Goal: Task Accomplishment & Management: Manage account settings

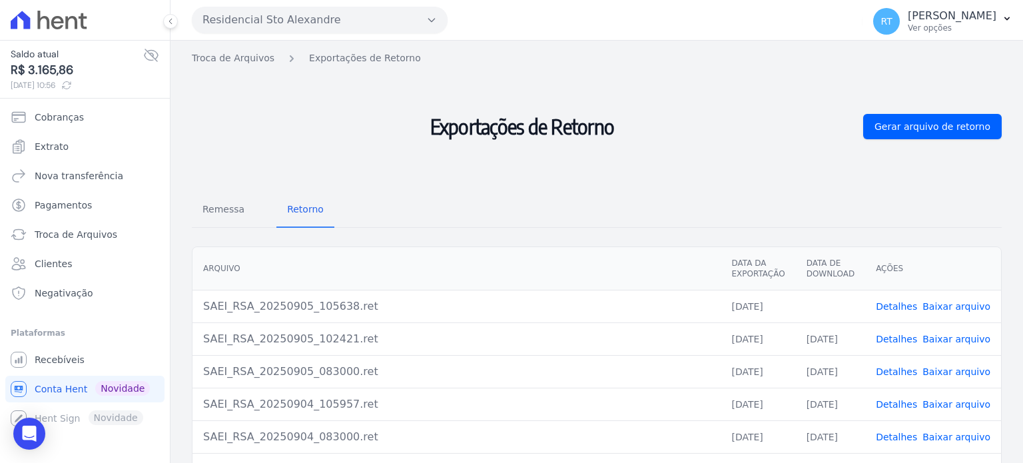
click at [897, 303] on link "Detalhes" at bounding box center [895, 306] width 41 height 11
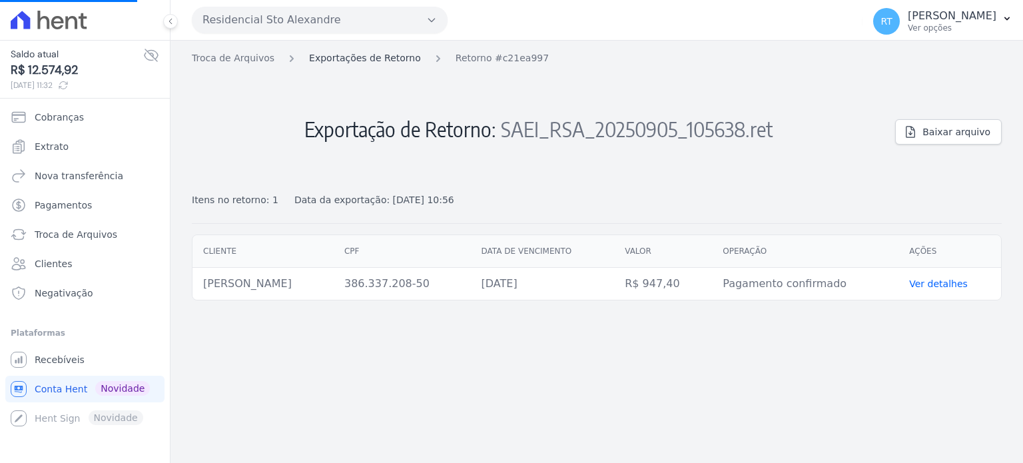
click at [370, 59] on link "Exportações de Retorno" at bounding box center [365, 58] width 112 height 14
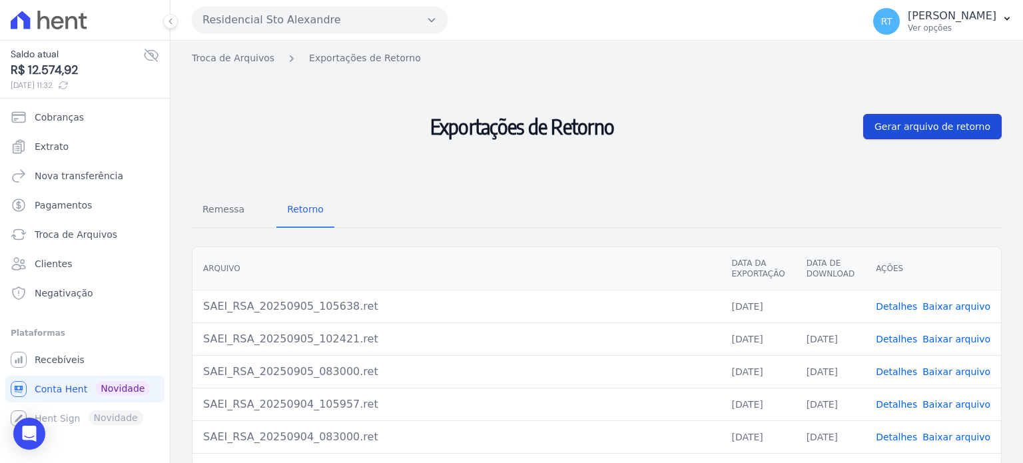
click at [935, 127] on span "Gerar arquivo de retorno" at bounding box center [932, 126] width 116 height 13
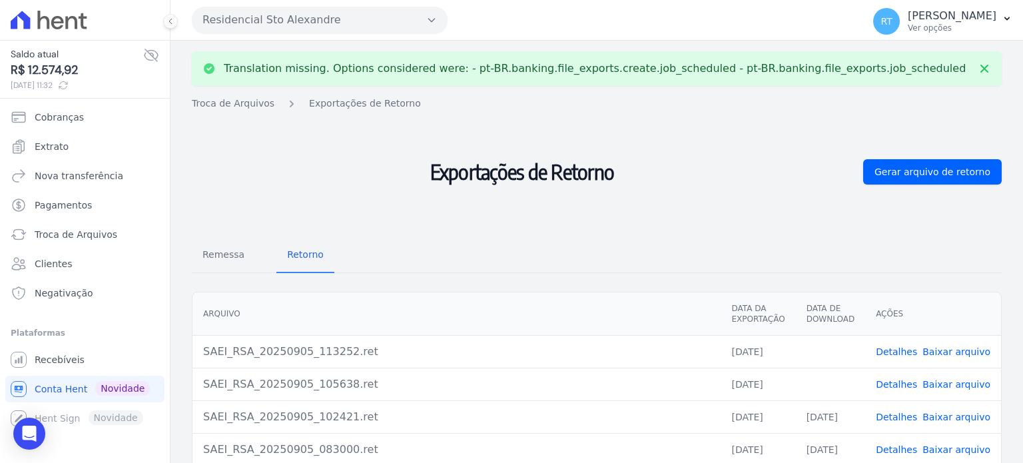
click at [898, 380] on link "Detalhes" at bounding box center [895, 384] width 41 height 11
click at [901, 385] on link "Detalhes" at bounding box center [895, 384] width 41 height 11
click at [900, 381] on link "Detalhes" at bounding box center [895, 384] width 41 height 11
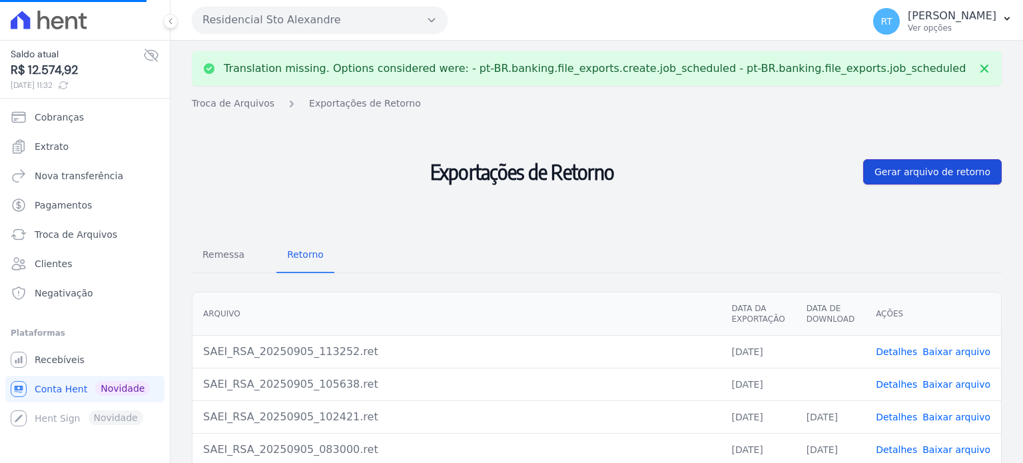
click at [938, 175] on span "Gerar arquivo de retorno" at bounding box center [932, 171] width 116 height 13
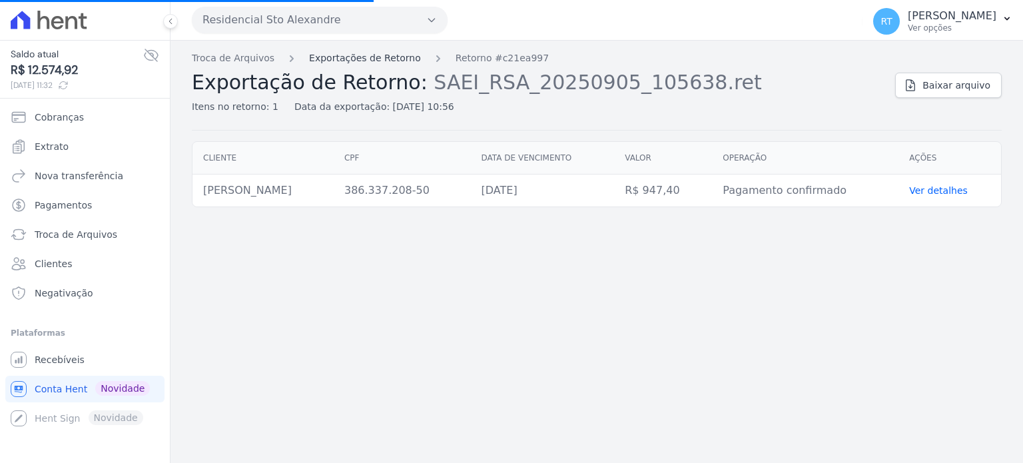
click at [374, 59] on link "Exportações de Retorno" at bounding box center [365, 58] width 112 height 14
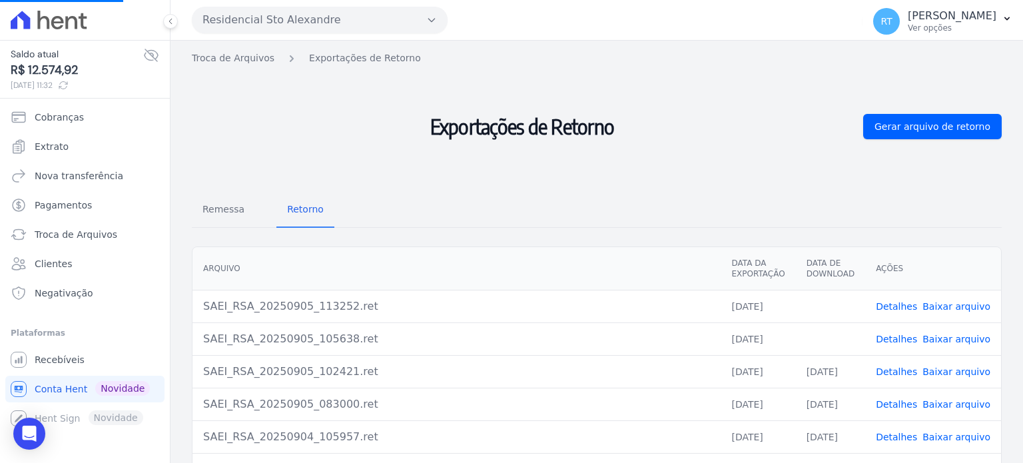
click at [903, 304] on link "Detalhes" at bounding box center [895, 306] width 41 height 11
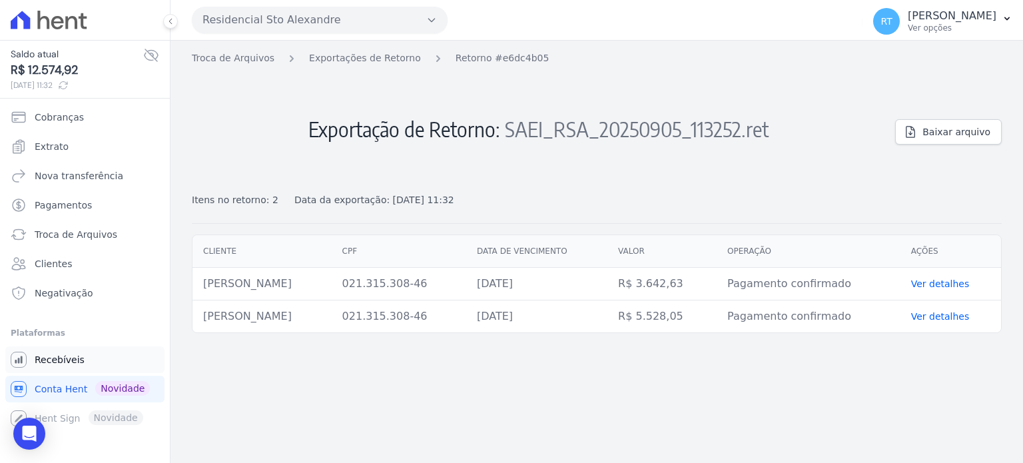
click at [59, 359] on span "Recebíveis" at bounding box center [60, 359] width 50 height 13
click at [57, 357] on span "Recebíveis" at bounding box center [60, 359] width 50 height 13
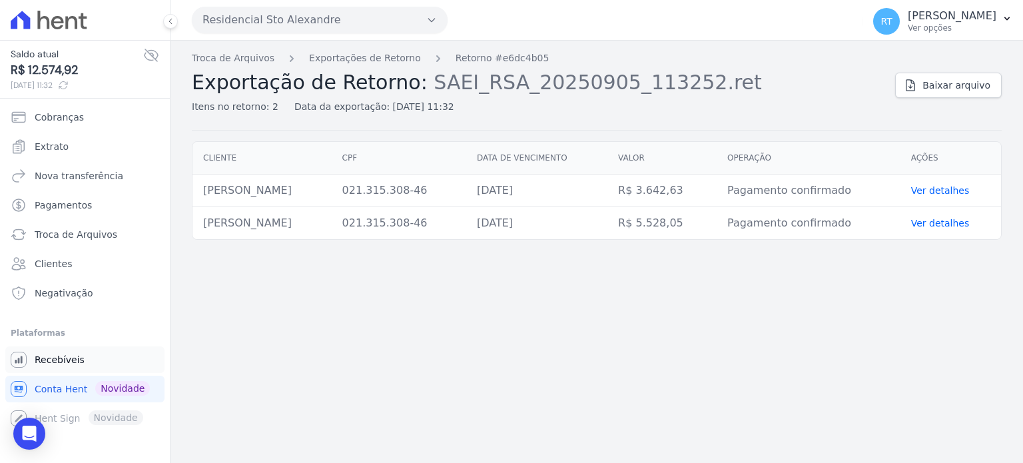
click at [62, 357] on span "Recebíveis" at bounding box center [60, 359] width 50 height 13
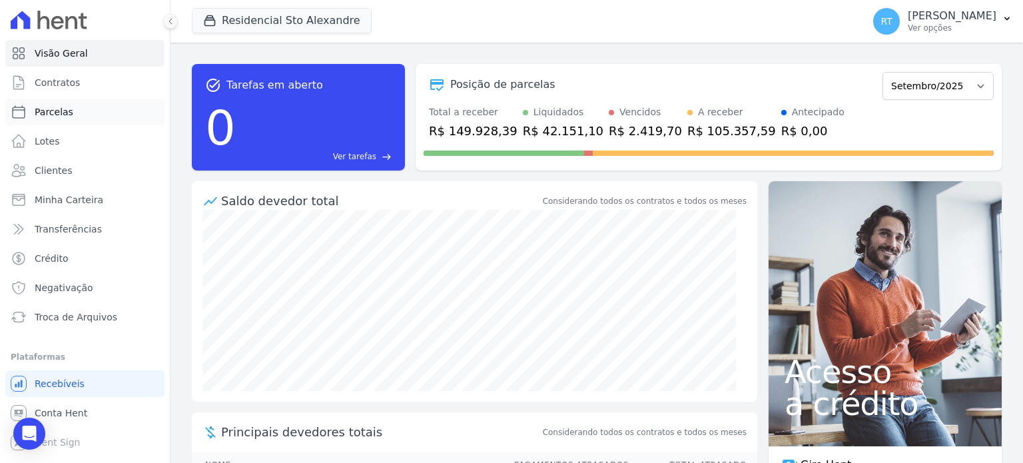
click at [53, 112] on span "Parcelas" at bounding box center [54, 111] width 39 height 13
select select
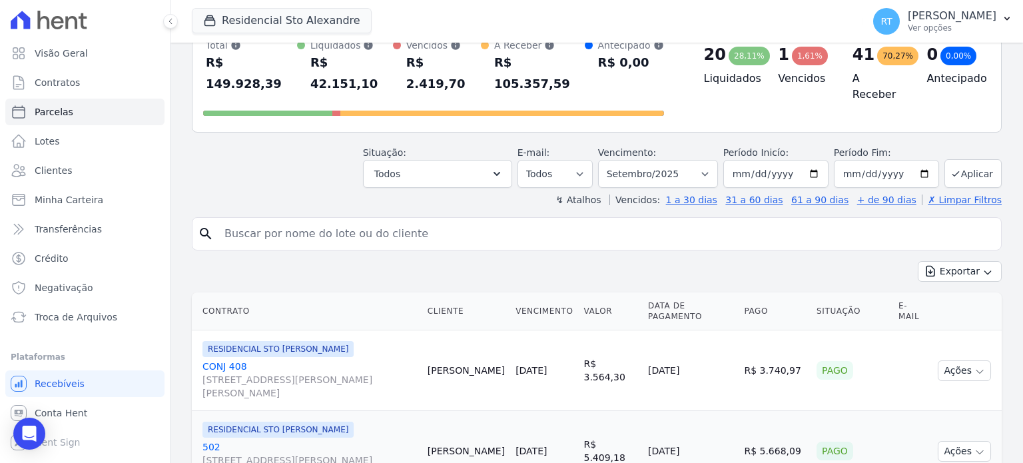
scroll to position [133, 0]
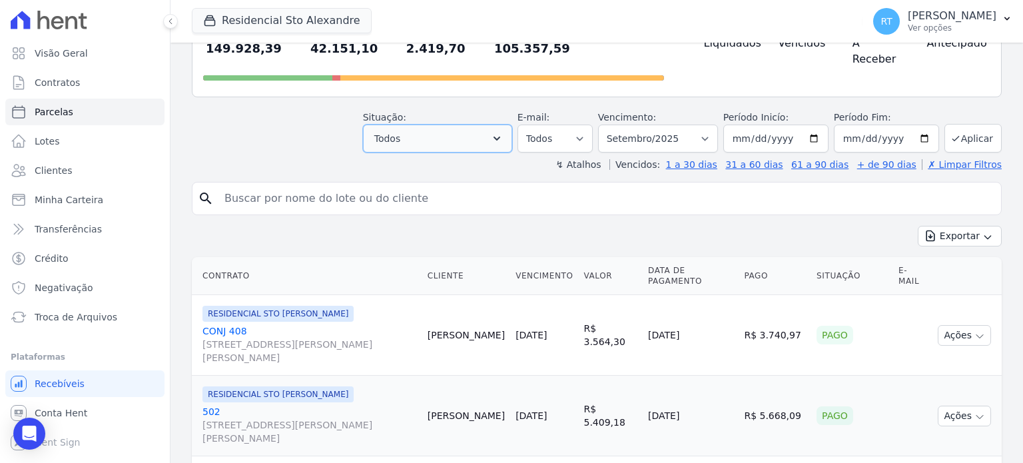
click at [503, 132] on icon "button" at bounding box center [496, 138] width 13 height 13
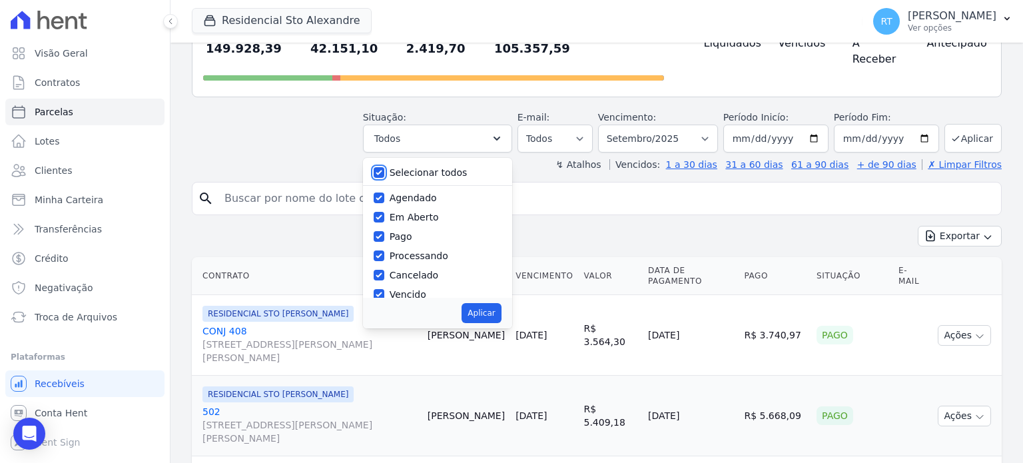
click at [384, 167] on input "Selecionar todos" at bounding box center [378, 172] width 11 height 11
checkbox input "false"
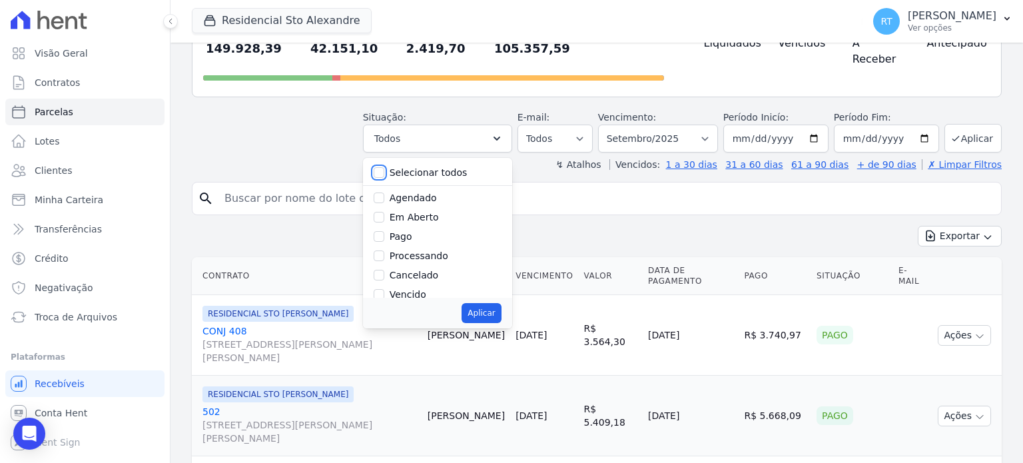
checkbox input "false"
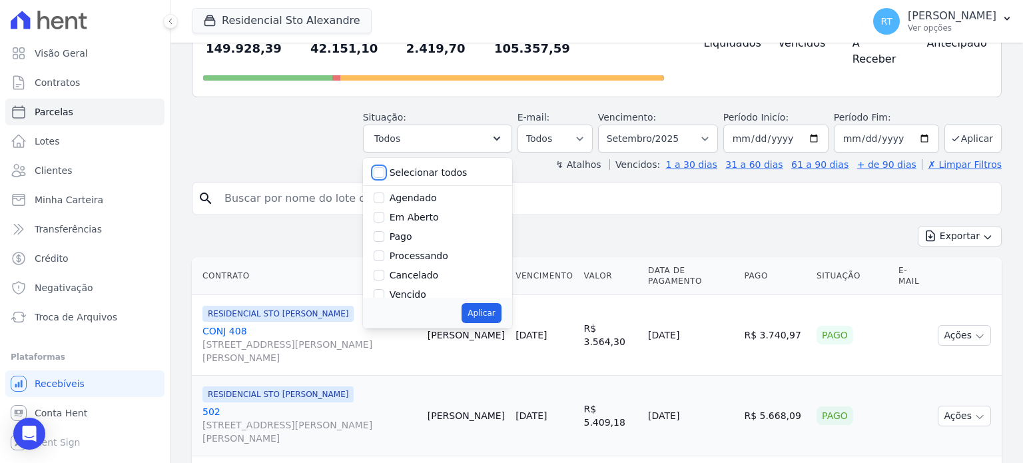
checkbox input "false"
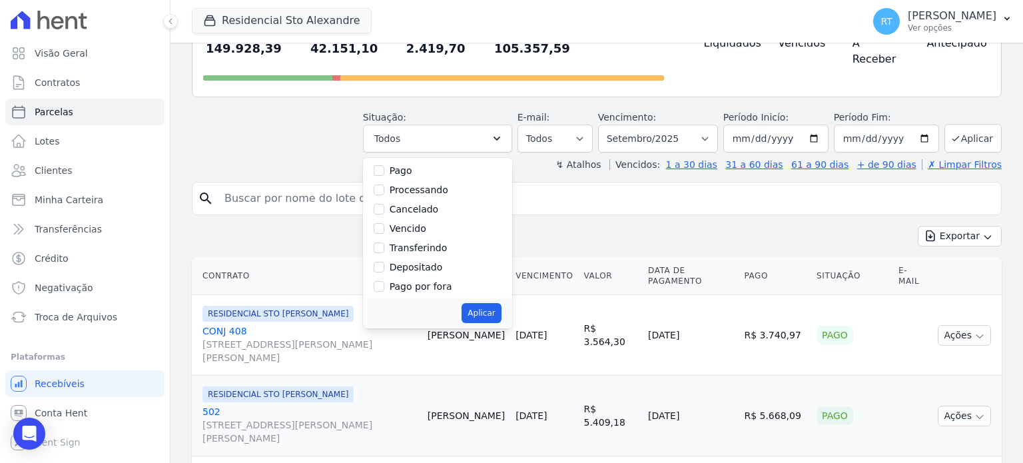
scroll to position [67, 0]
click at [398, 218] on div "Vencido" at bounding box center [437, 227] width 128 height 19
click at [384, 222] on input "Vencido" at bounding box center [378, 227] width 11 height 11
checkbox input "true"
click at [493, 303] on button "Aplicar" at bounding box center [480, 313] width 39 height 20
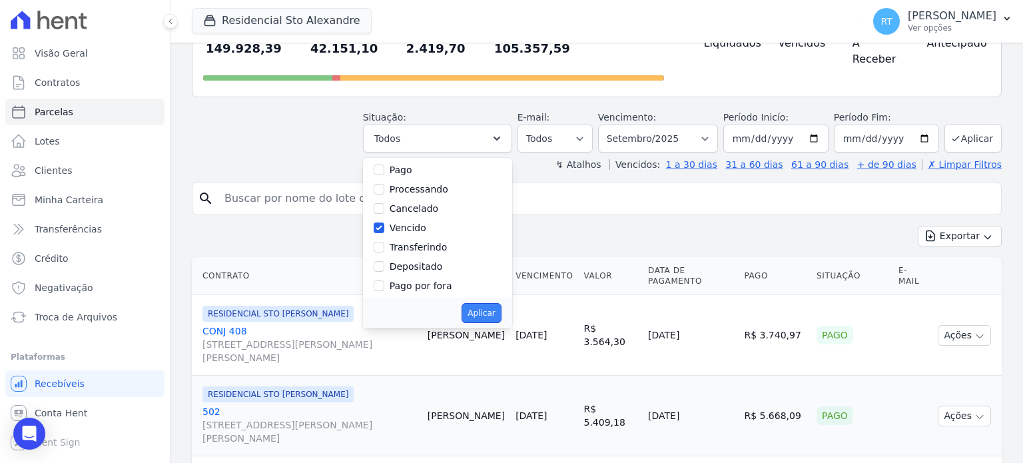
select select "overdue"
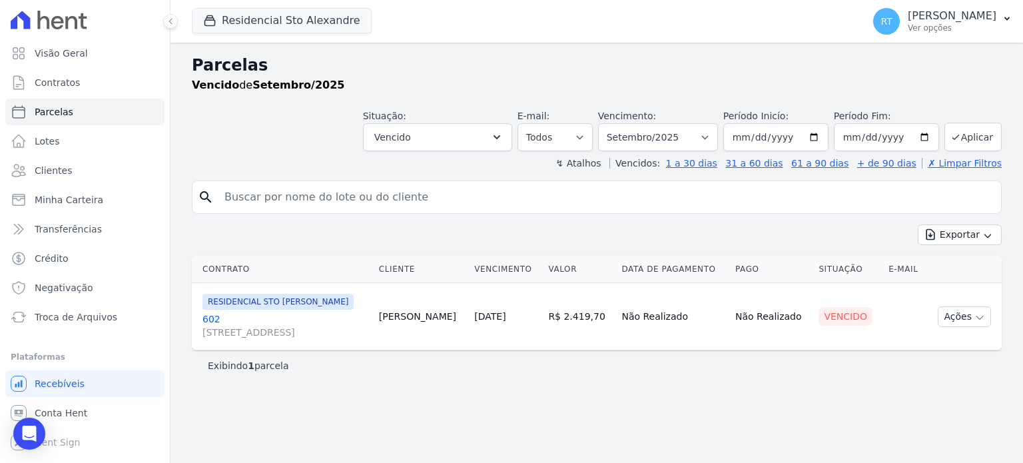
select select
click at [718, 136] on select "Filtrar por período ──────── Todos os meses Março/2020 Abril/2020 Maio/2020 Jun…" at bounding box center [658, 137] width 120 height 28
select select "date_range_filter"
click at [618, 123] on select "Filtrar por período ──────── Todos os meses Março/2020 Abril/2020 Maio/2020 Jun…" at bounding box center [658, 137] width 120 height 28
click at [820, 138] on input "2025-09-01" at bounding box center [775, 137] width 105 height 28
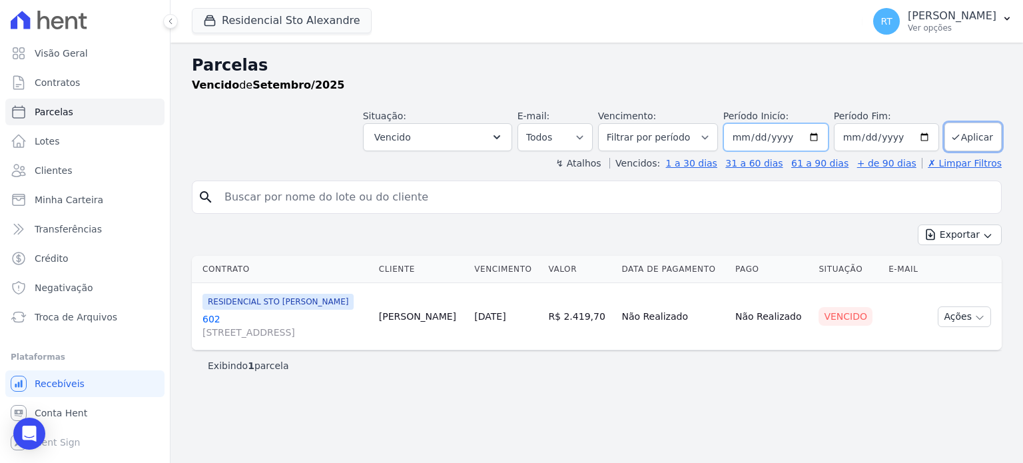
type input "2025-04-01"
click at [969, 134] on button "Aplicar" at bounding box center [972, 136] width 57 height 29
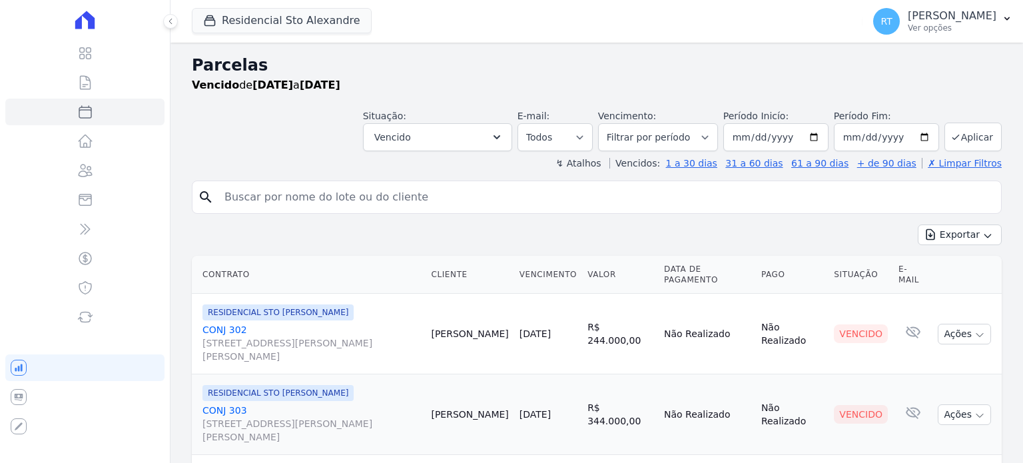
select select
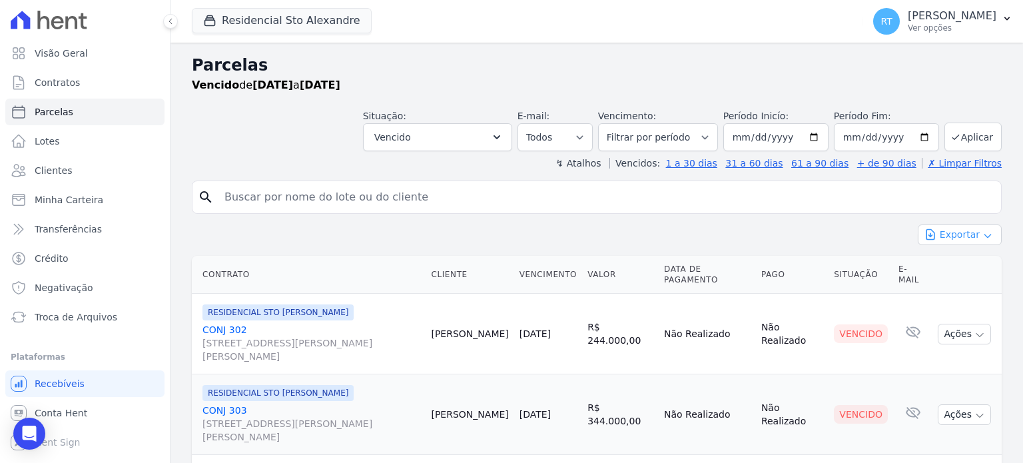
click at [959, 236] on button "Exportar" at bounding box center [959, 234] width 84 height 21
click at [959, 272] on span "Exportar PDF" at bounding box center [958, 266] width 70 height 13
